Goal: Transaction & Acquisition: Purchase product/service

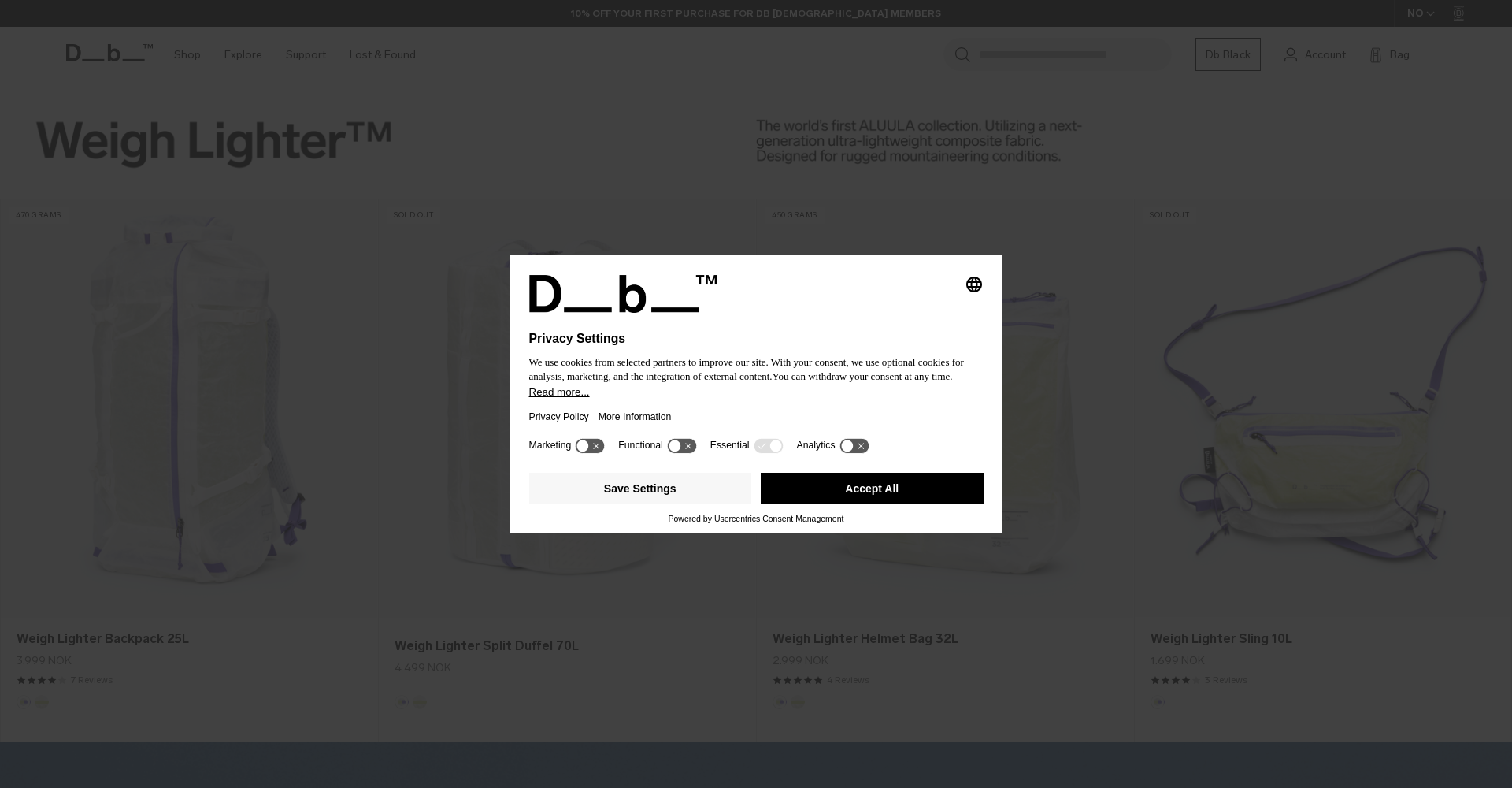
click at [838, 500] on button "Accept All" at bounding box center [873, 488] width 223 height 31
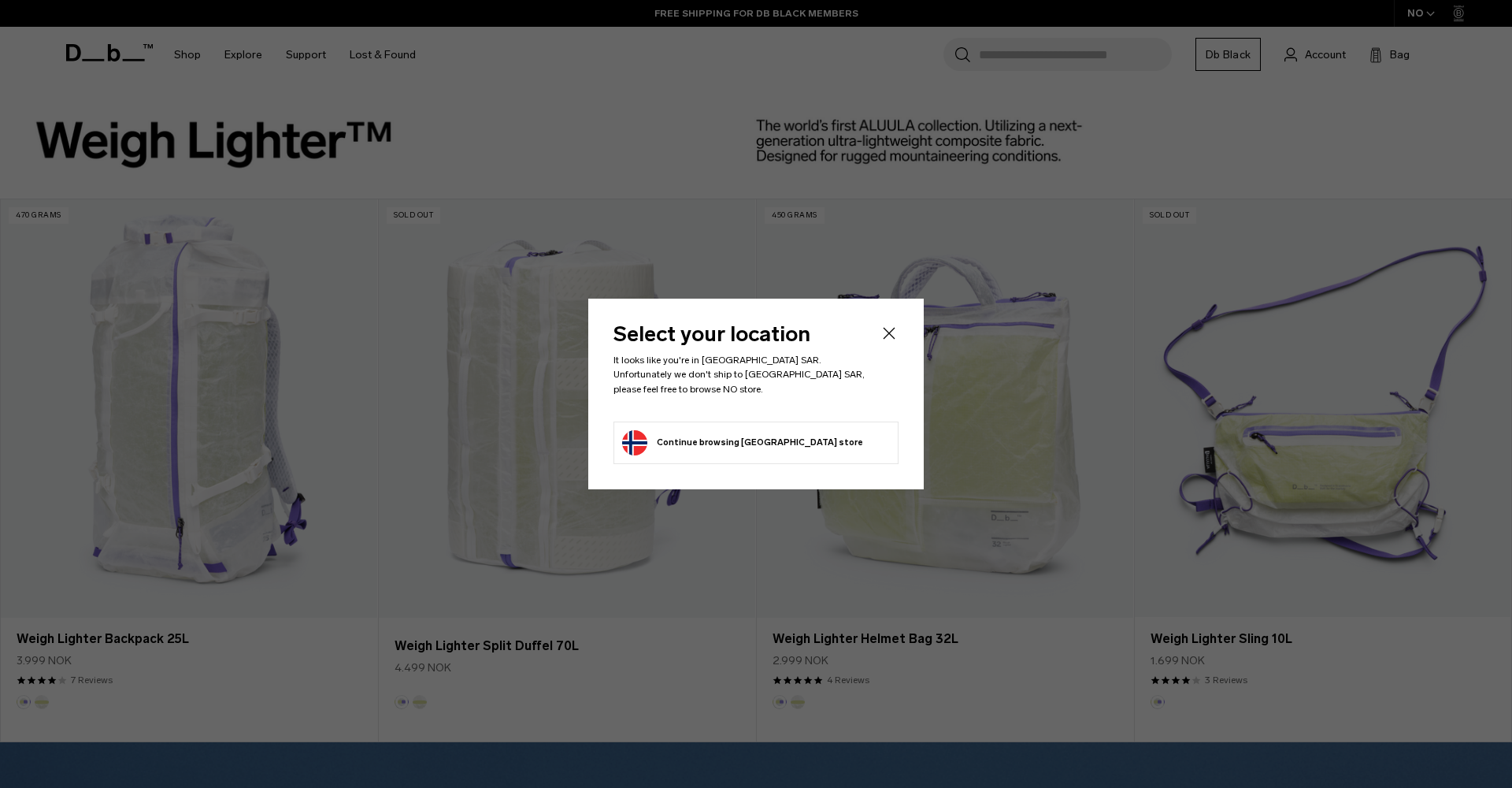
click at [885, 343] on icon "Close" at bounding box center [889, 333] width 19 height 19
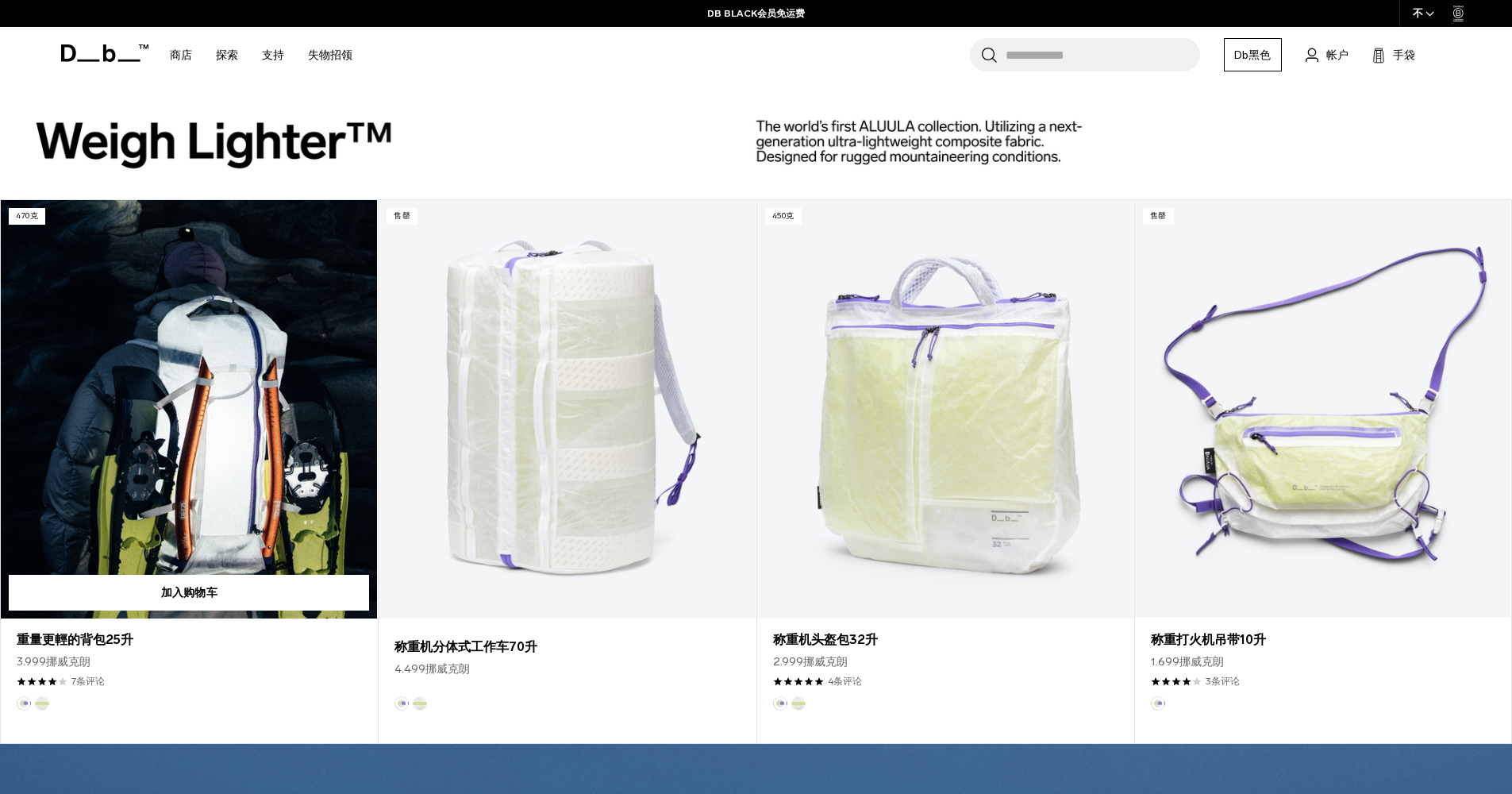
click at [246, 443] on link "重量更輕的背包25升" at bounding box center [189, 409] width 376 height 418
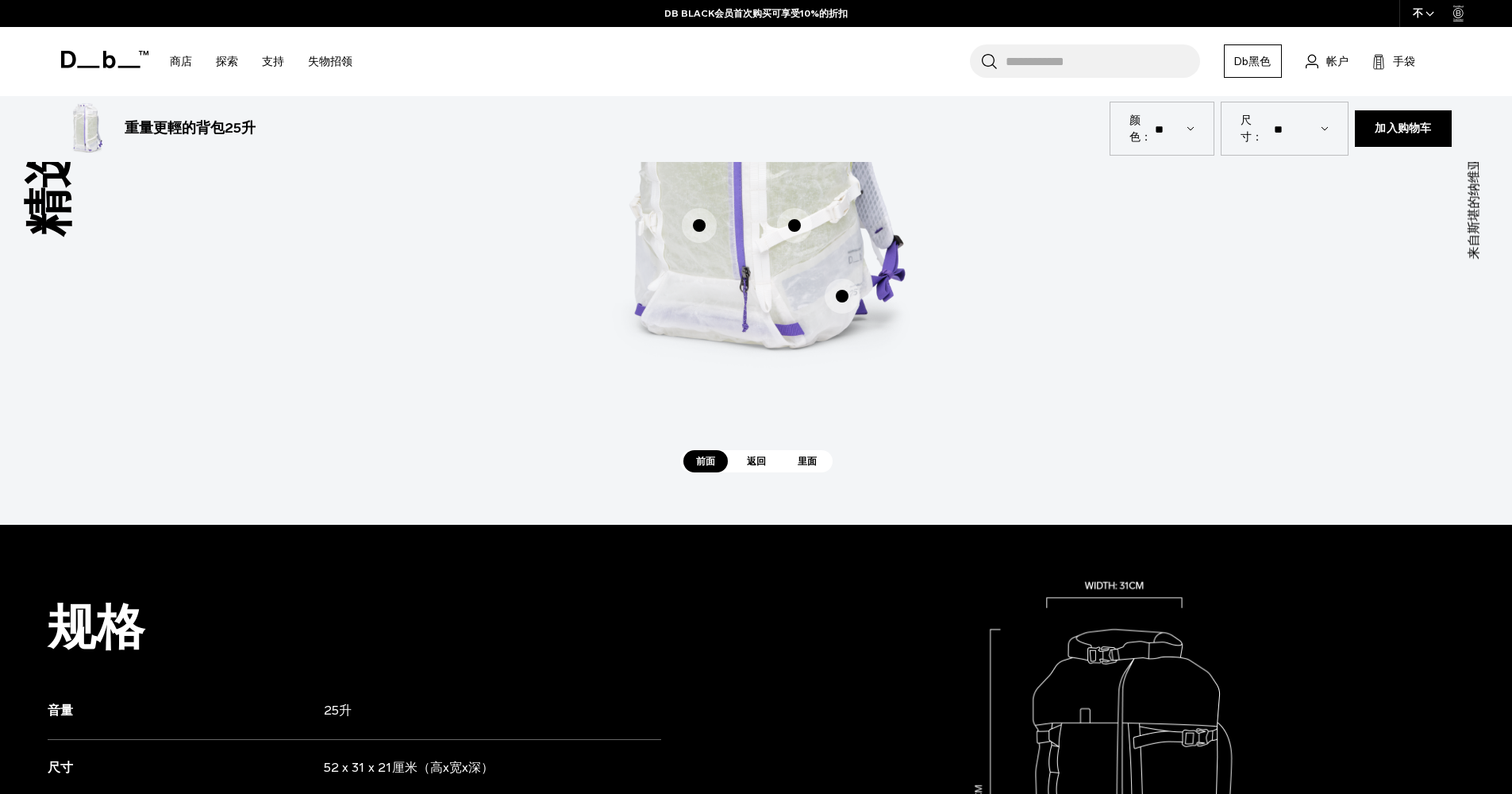
scroll to position [1222, 0]
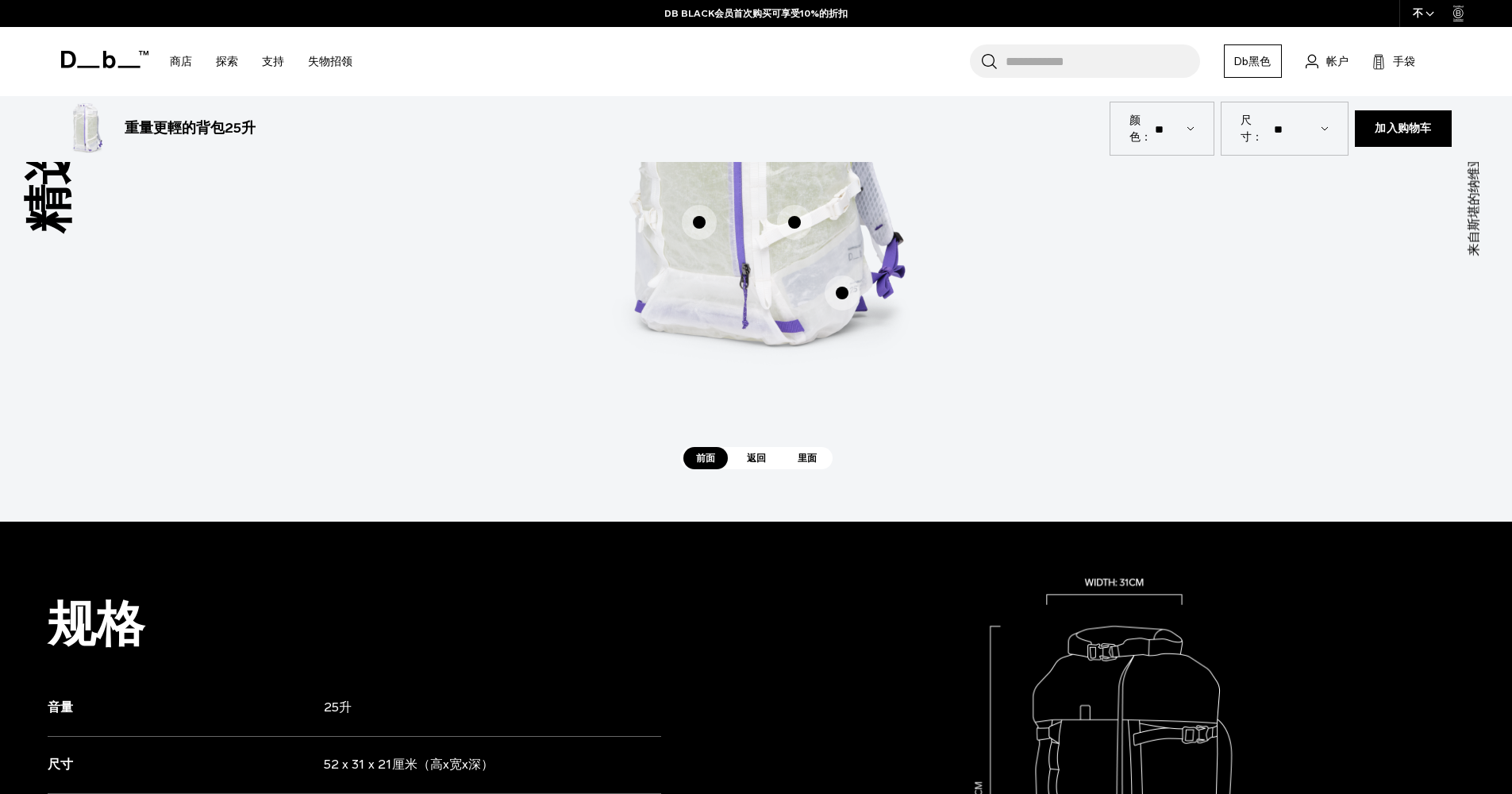
click at [801, 461] on span "里面" at bounding box center [807, 458] width 45 height 22
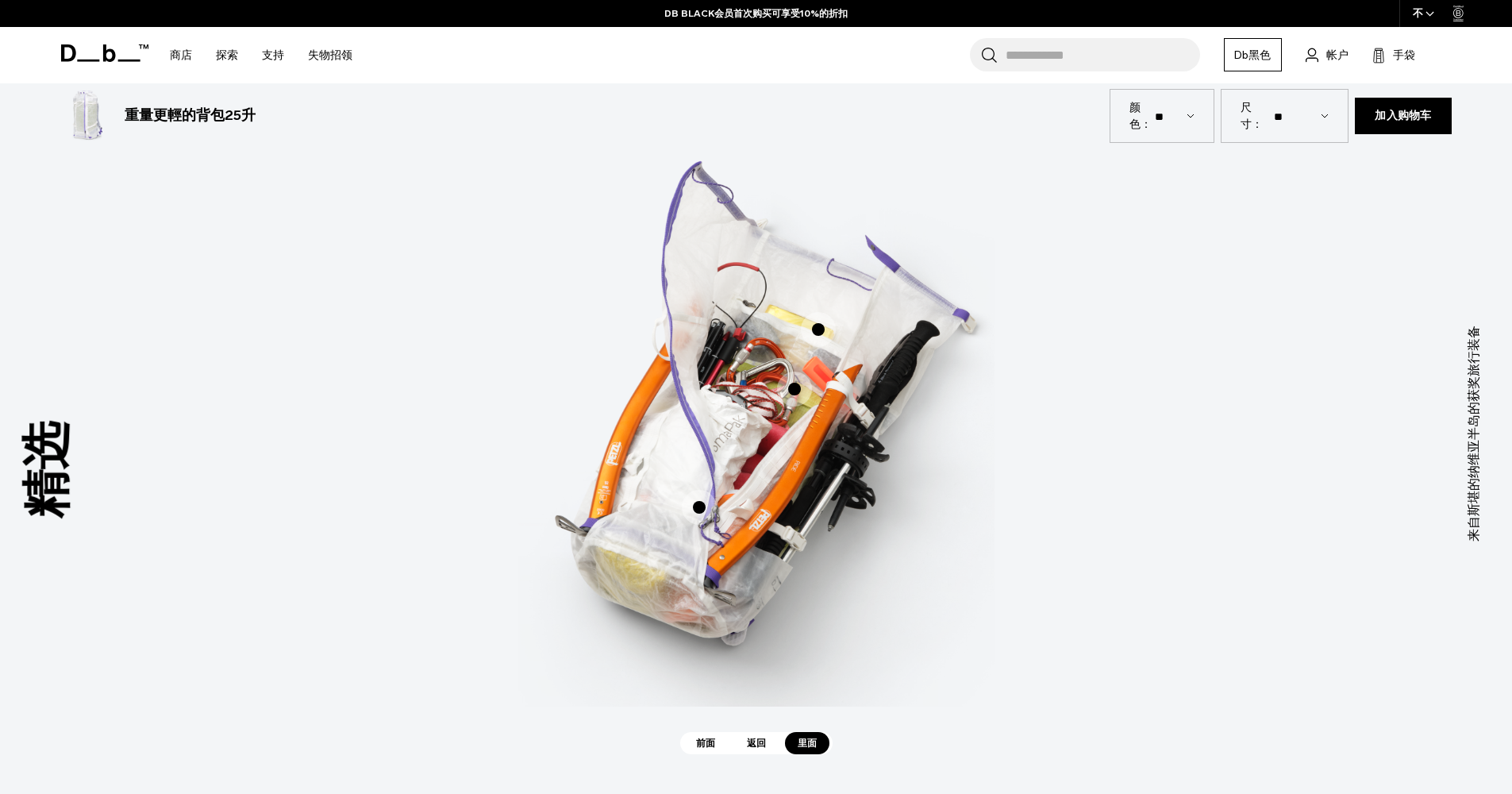
scroll to position [934, 0]
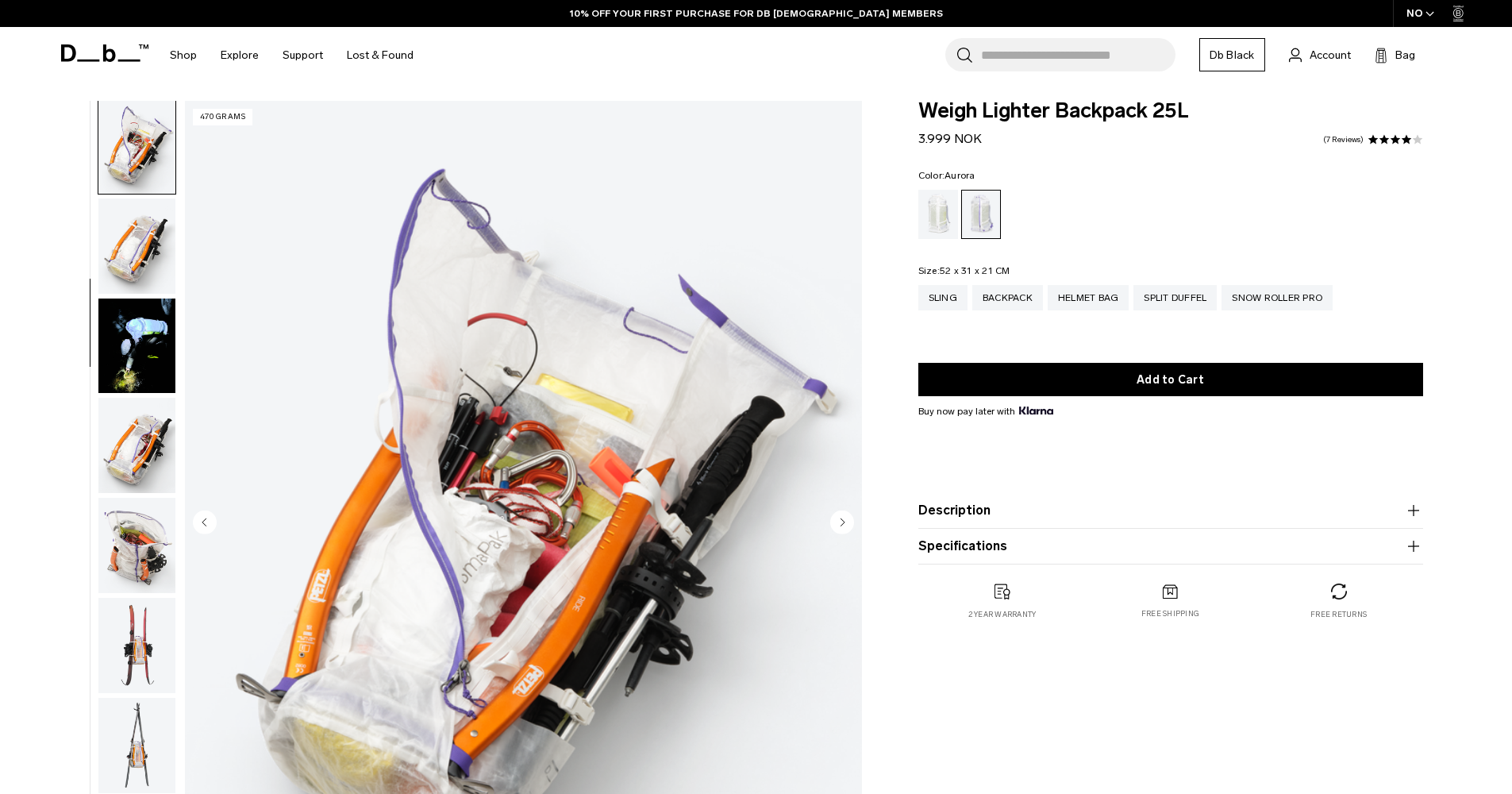
click at [155, 336] on img "button" at bounding box center [137, 345] width 77 height 96
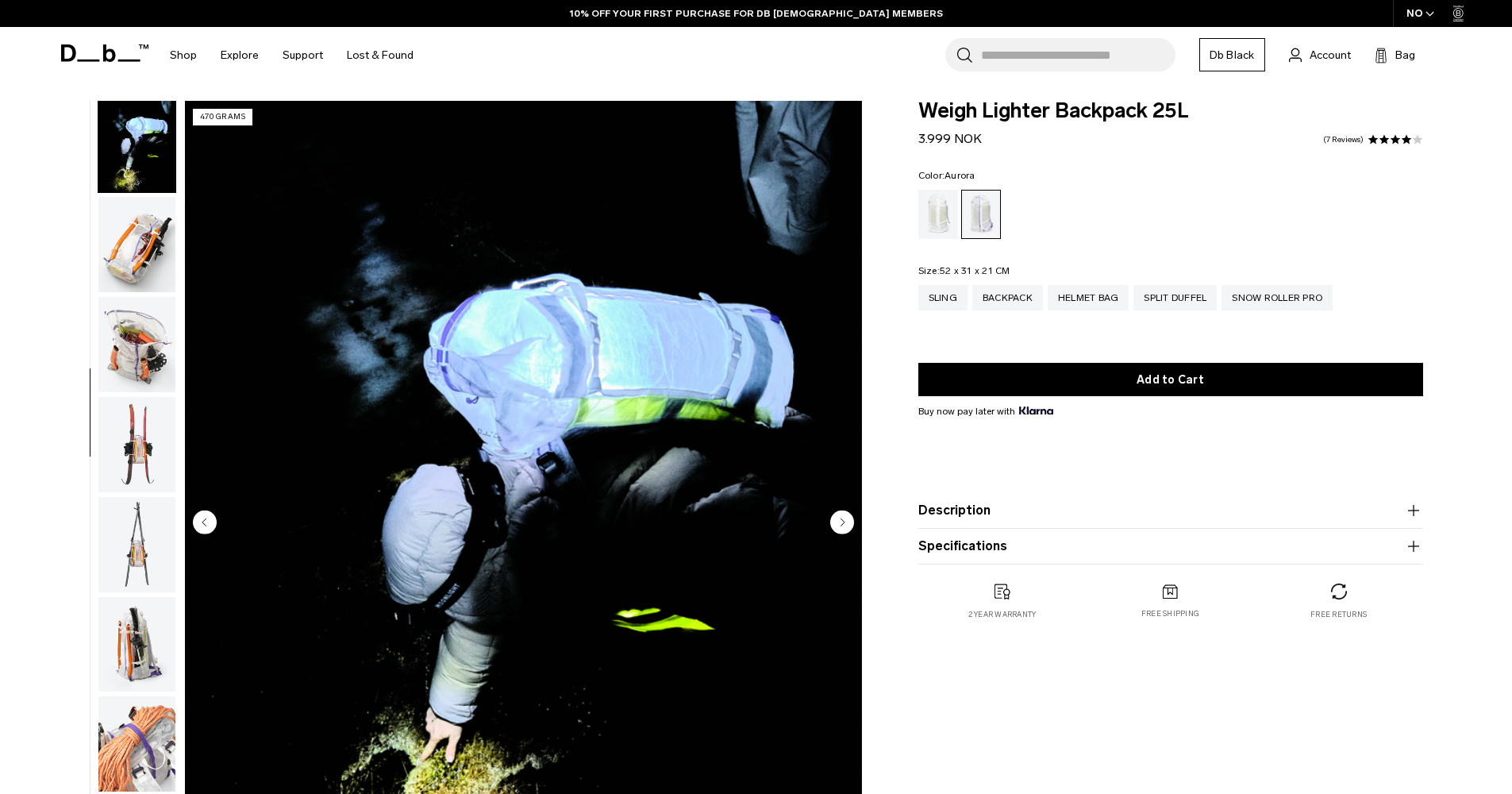
click at [153, 345] on img "button" at bounding box center [137, 345] width 77 height 96
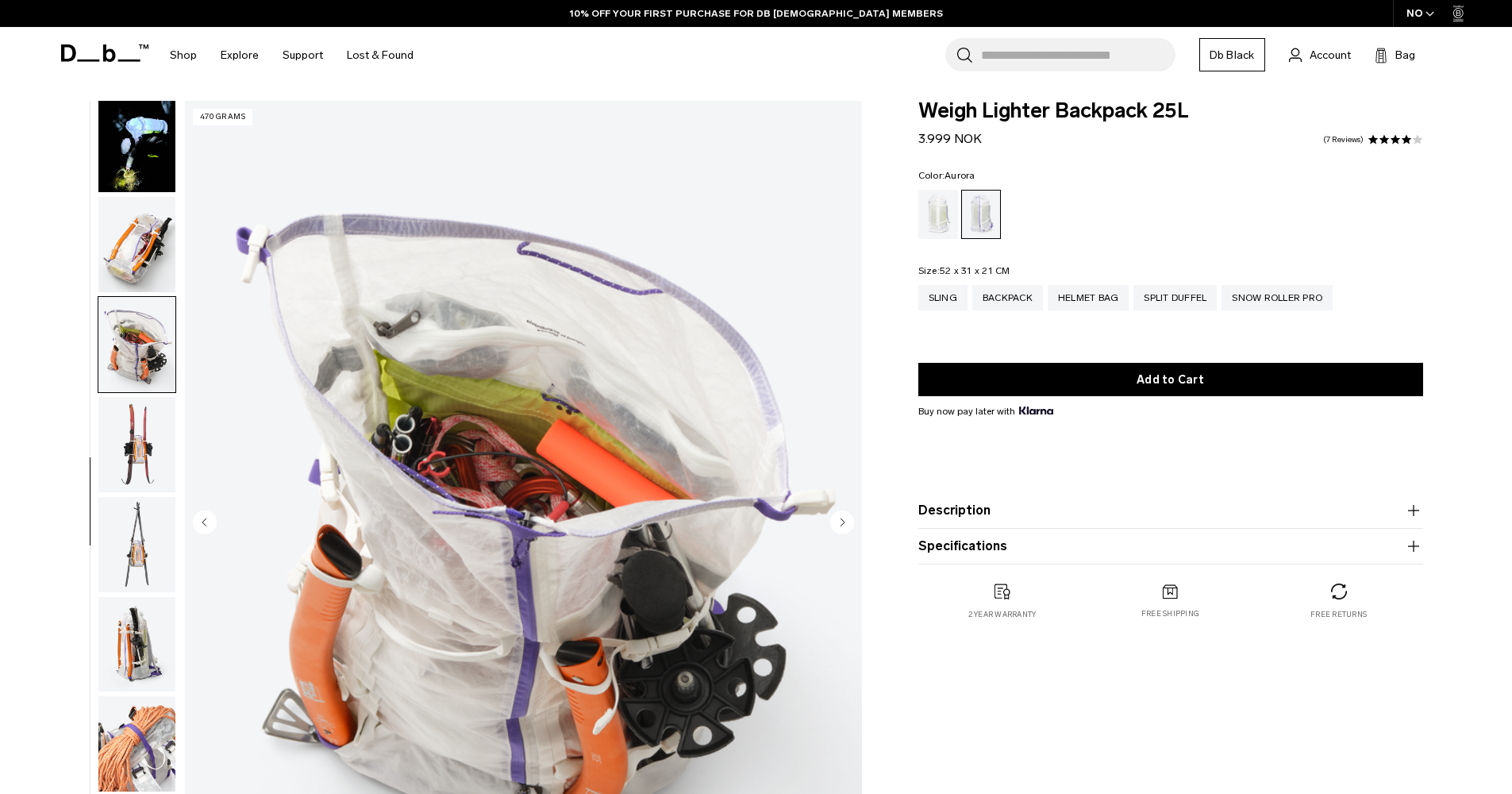
scroll to position [805, 0]
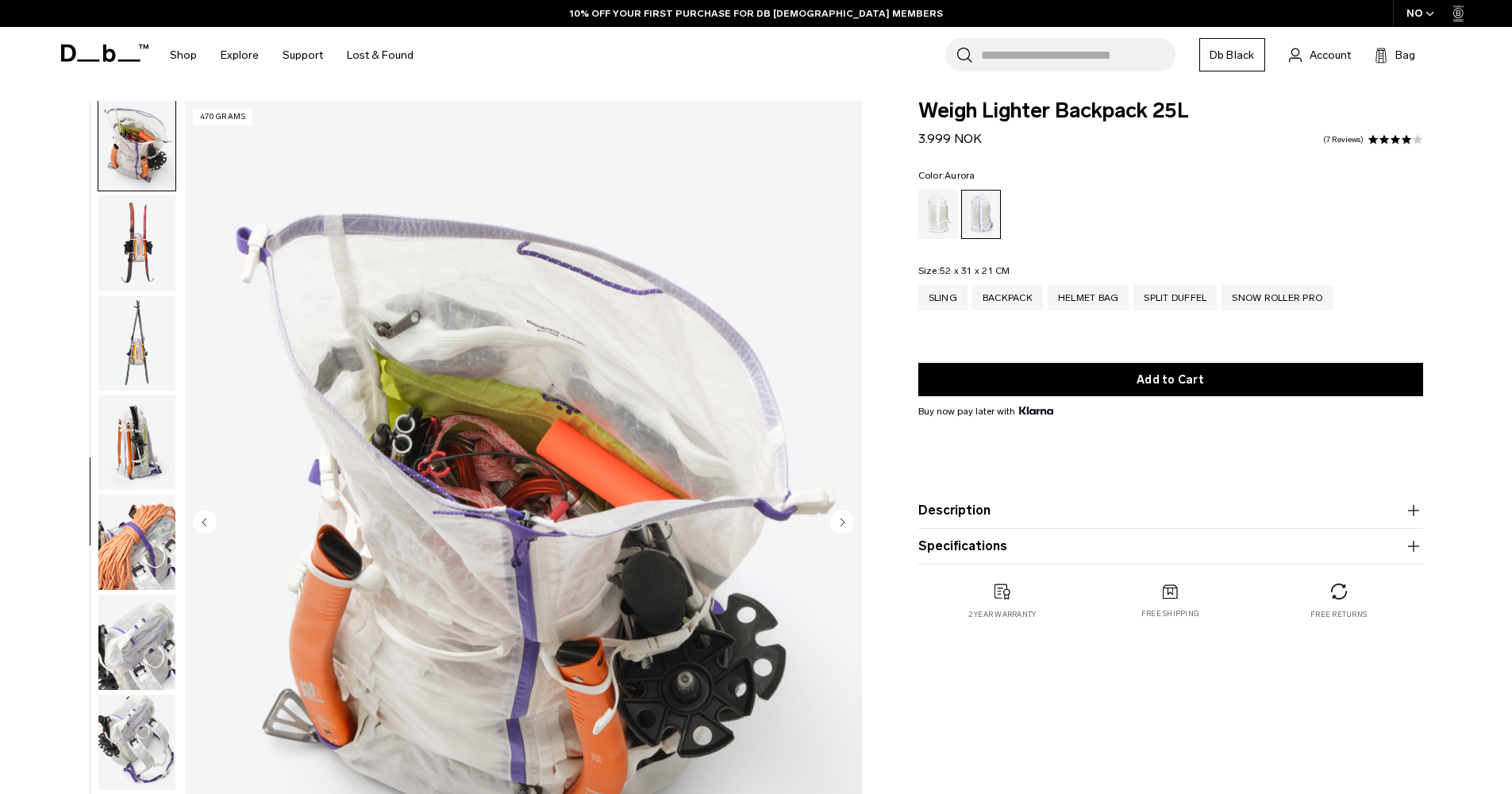
click at [130, 429] on img "button" at bounding box center [137, 443] width 77 height 96
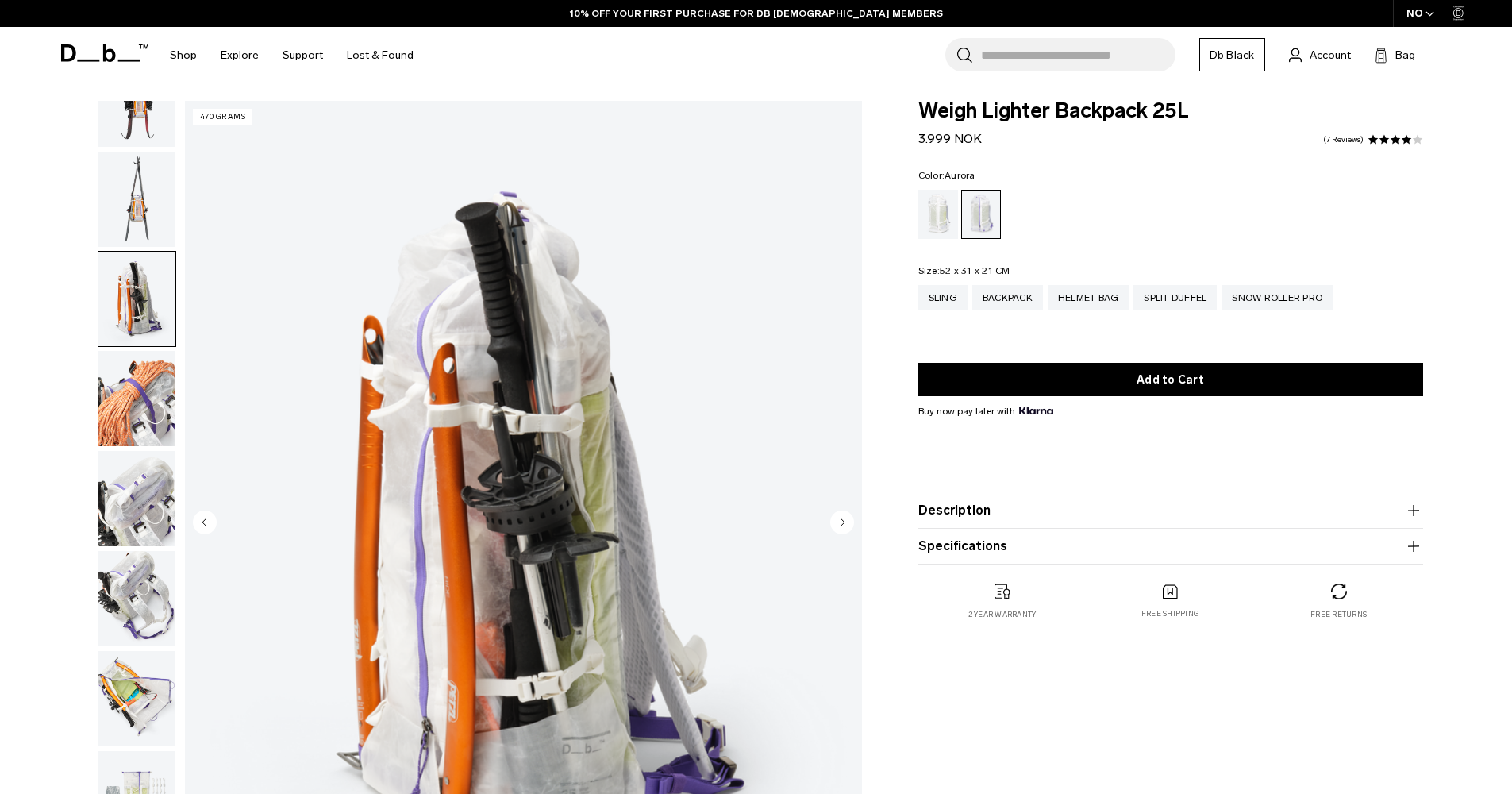
scroll to position [962, 0]
click at [130, 431] on img "button" at bounding box center [137, 398] width 77 height 96
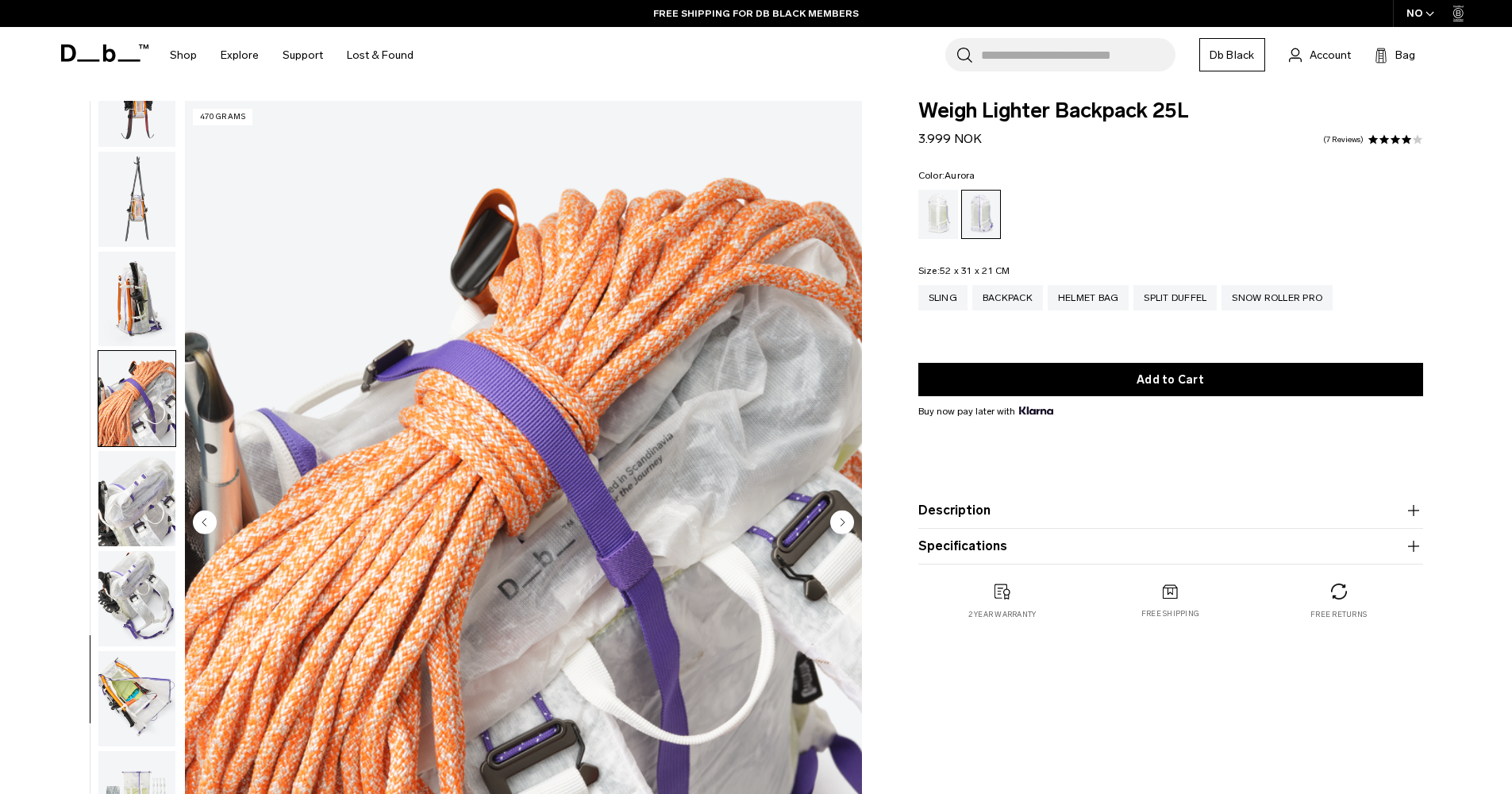
click at [138, 494] on img "button" at bounding box center [137, 498] width 77 height 96
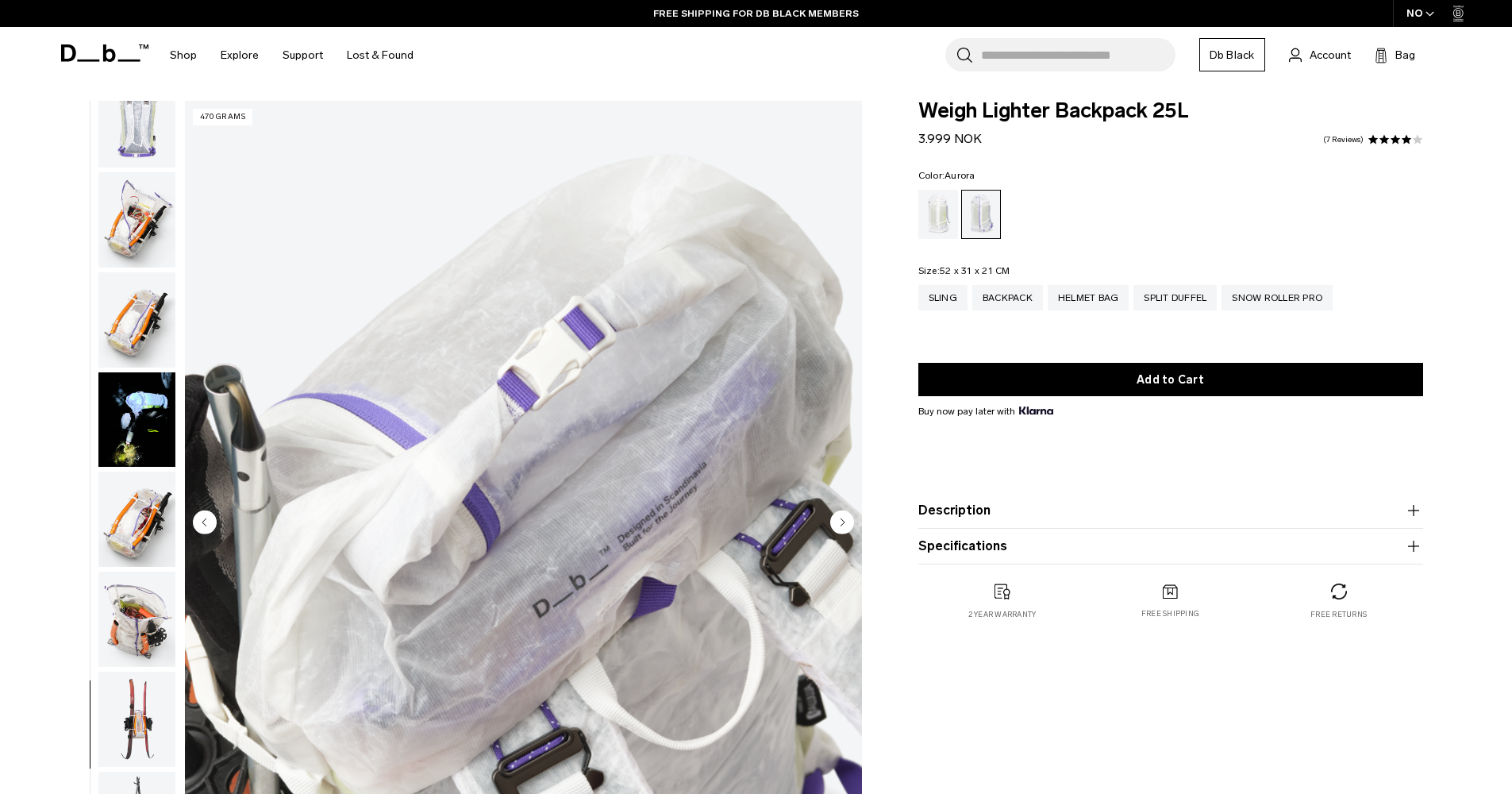
scroll to position [0, 0]
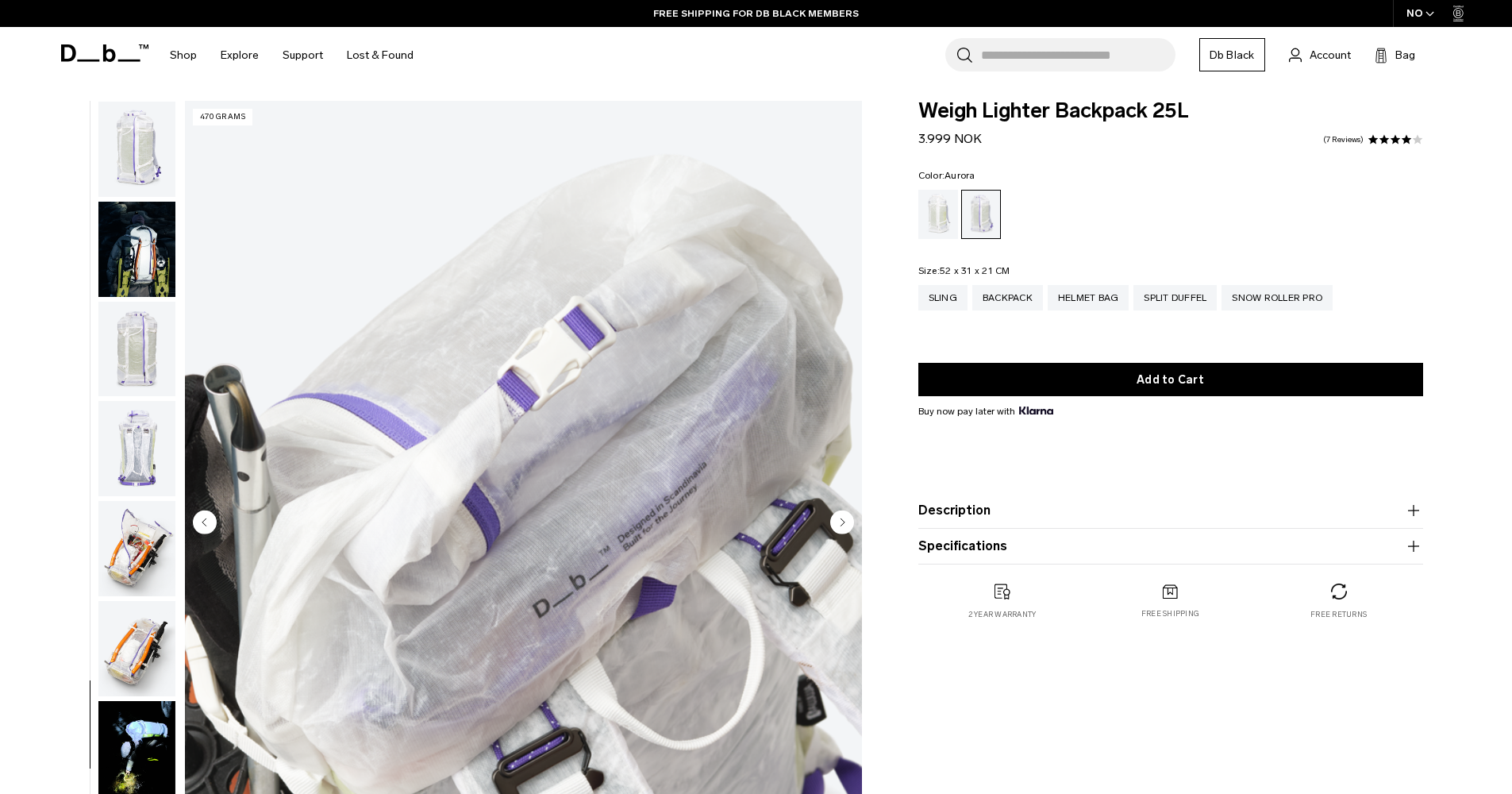
click at [132, 348] on img "button" at bounding box center [137, 349] width 77 height 96
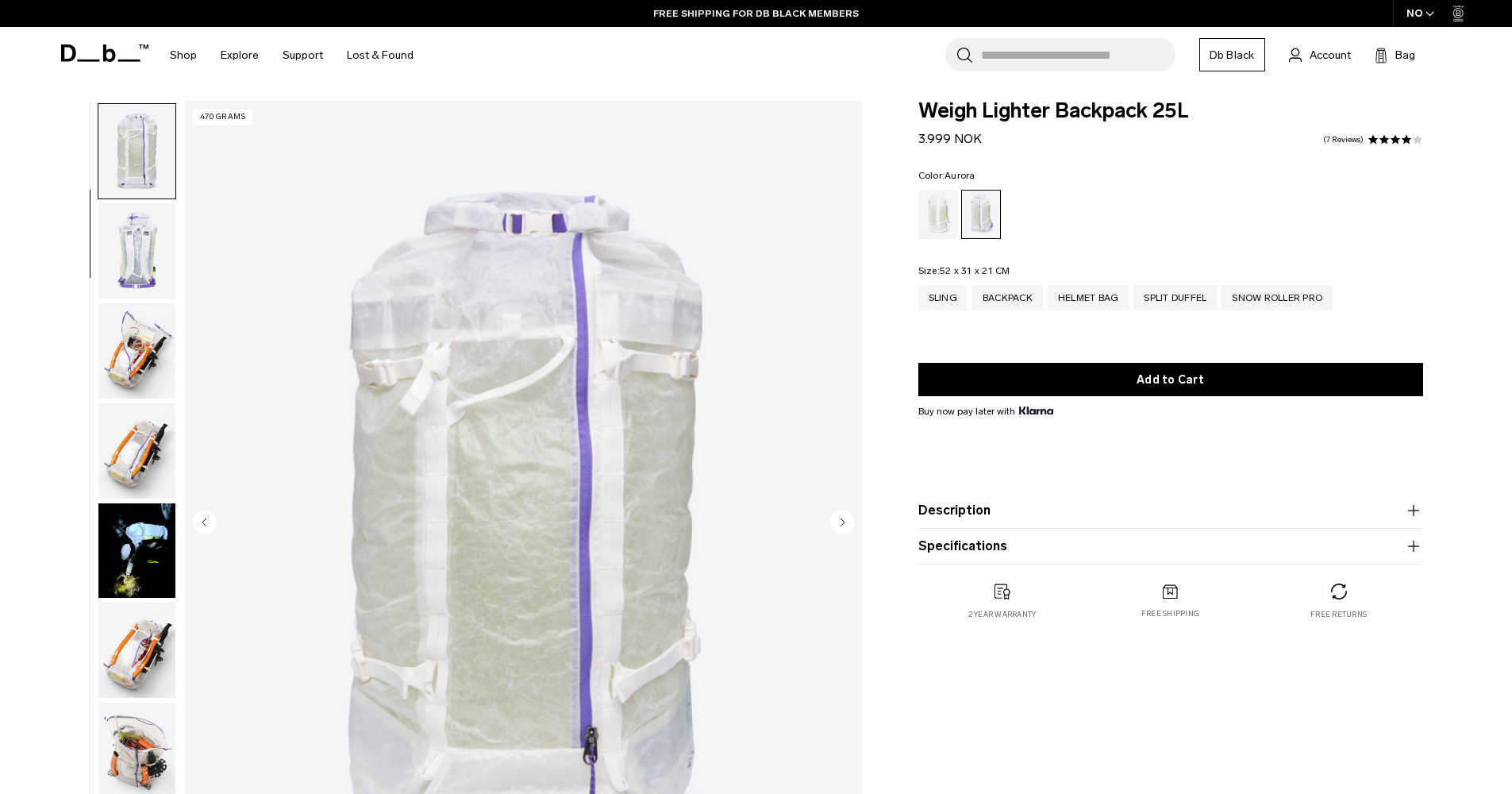
click at [139, 358] on img "button" at bounding box center [137, 350] width 77 height 96
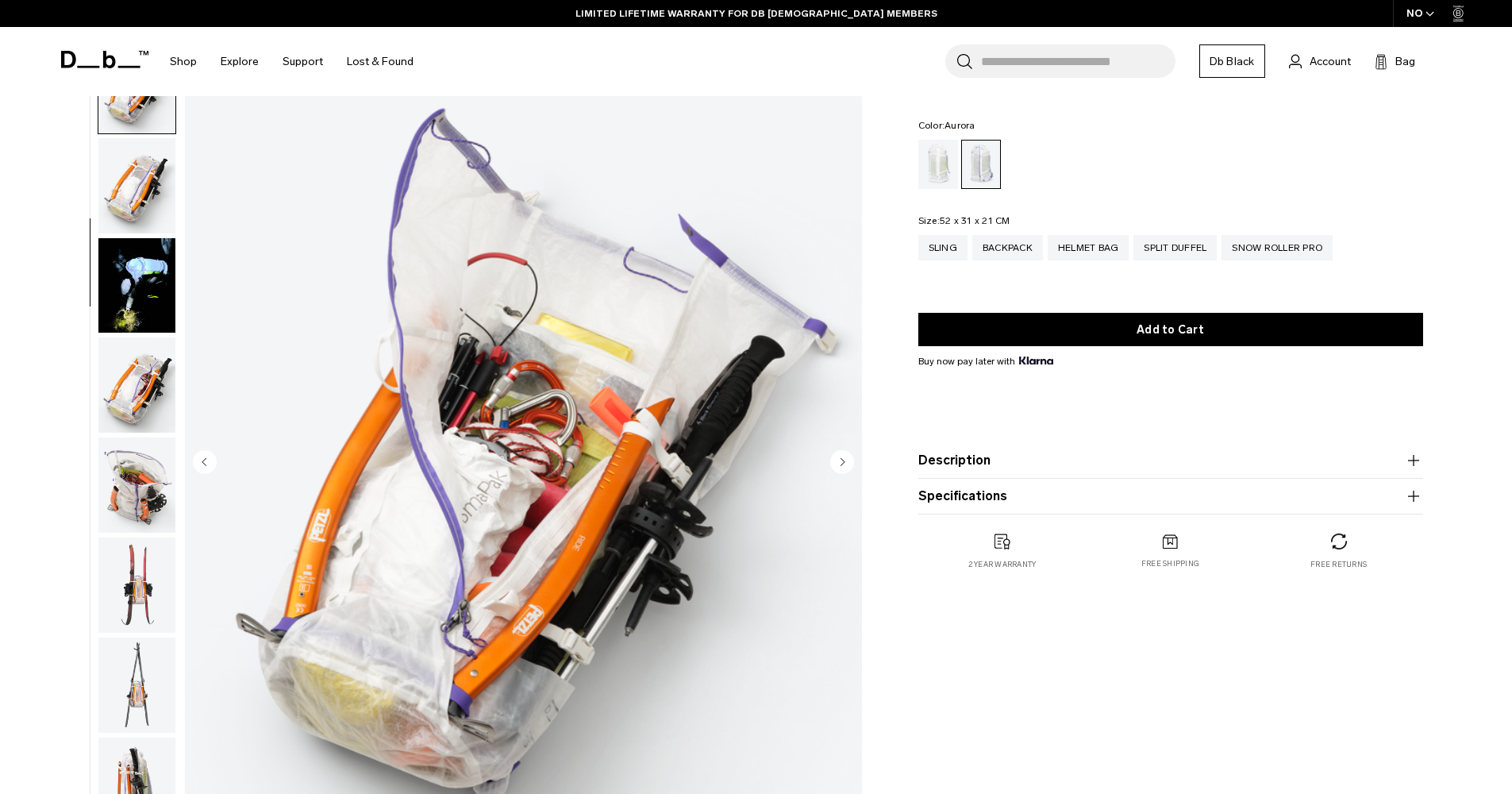
scroll to position [70, 0]
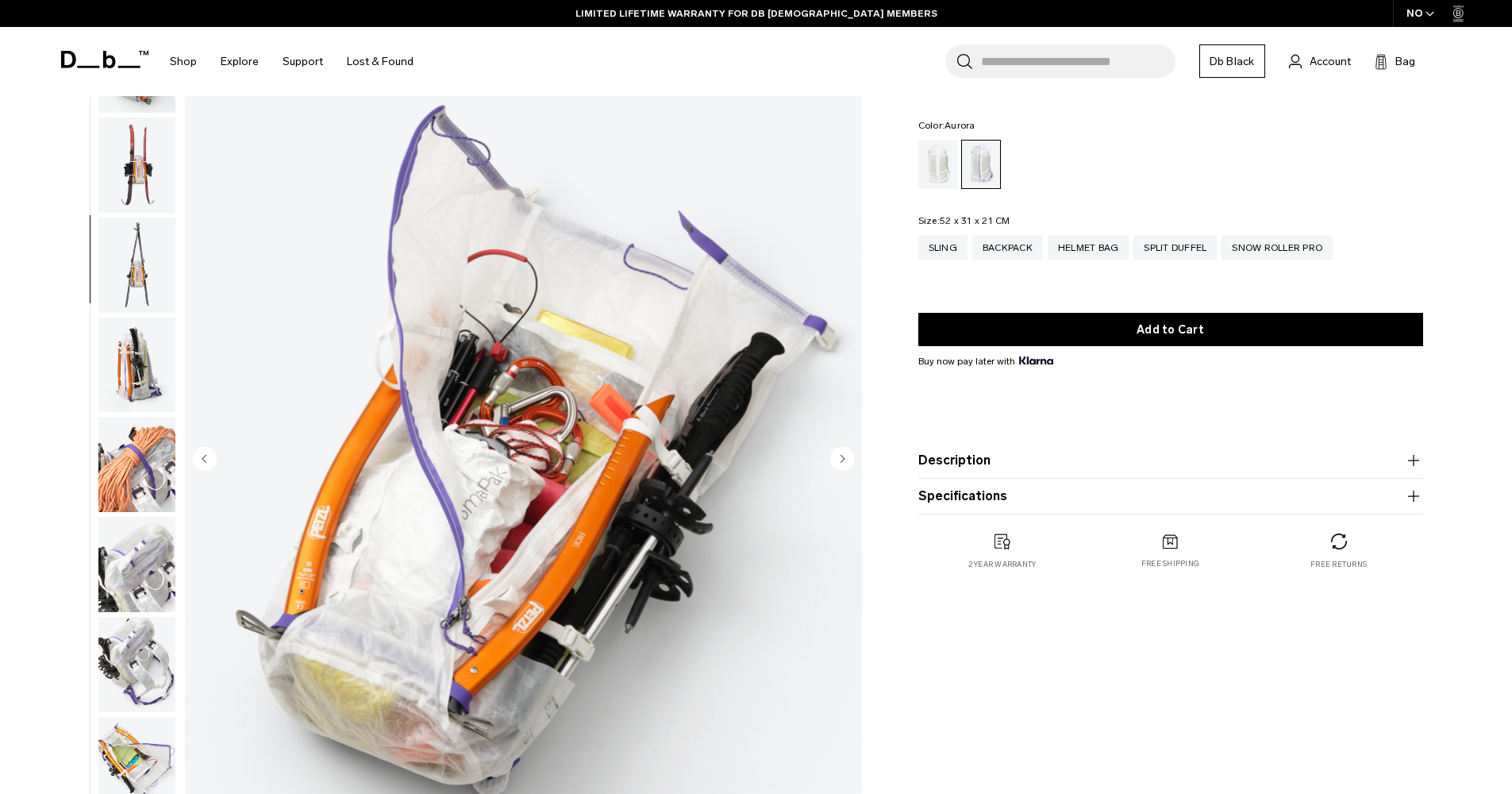
click at [131, 658] on img "button" at bounding box center [137, 664] width 77 height 96
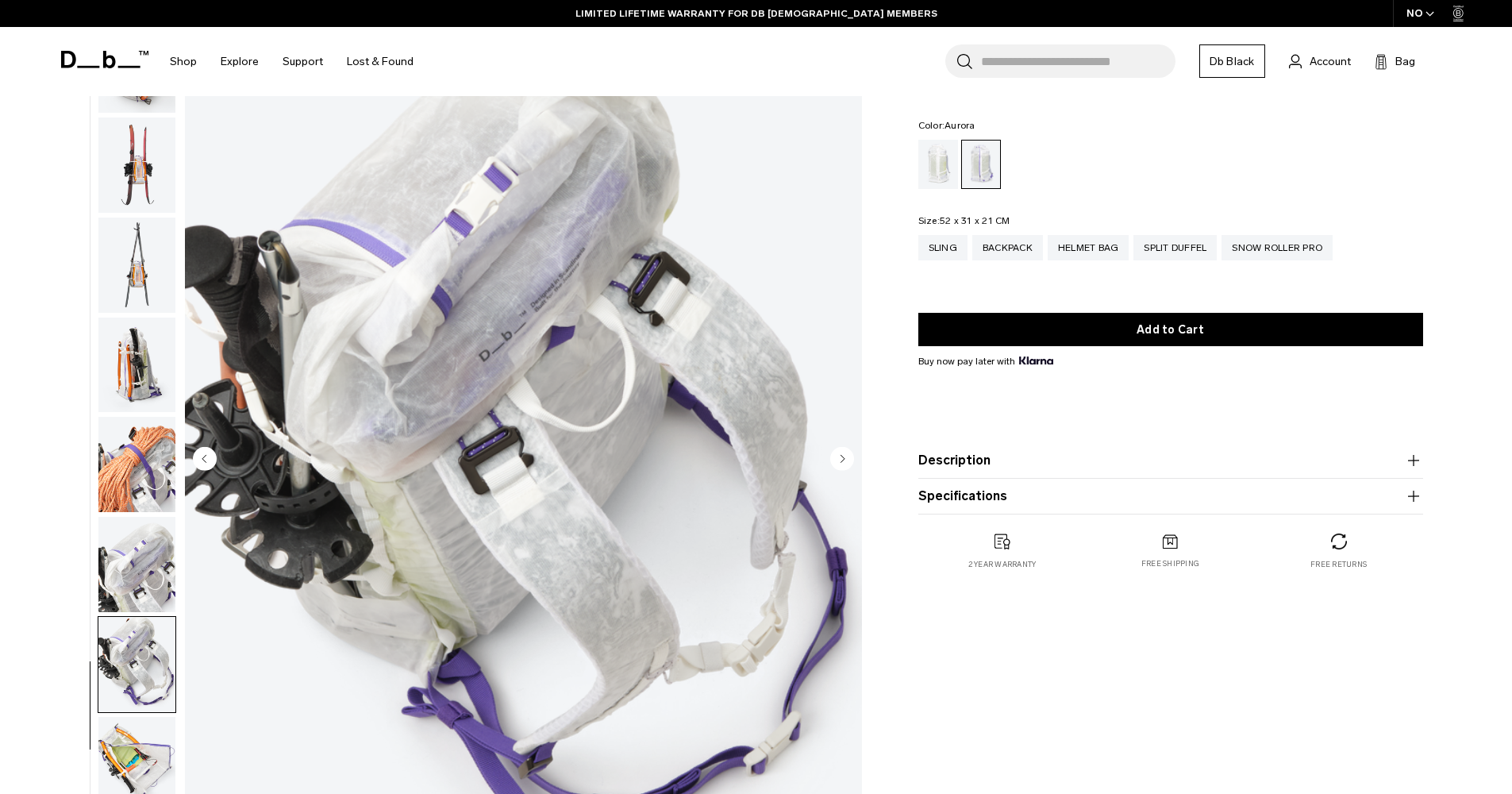
scroll to position [962, 0]
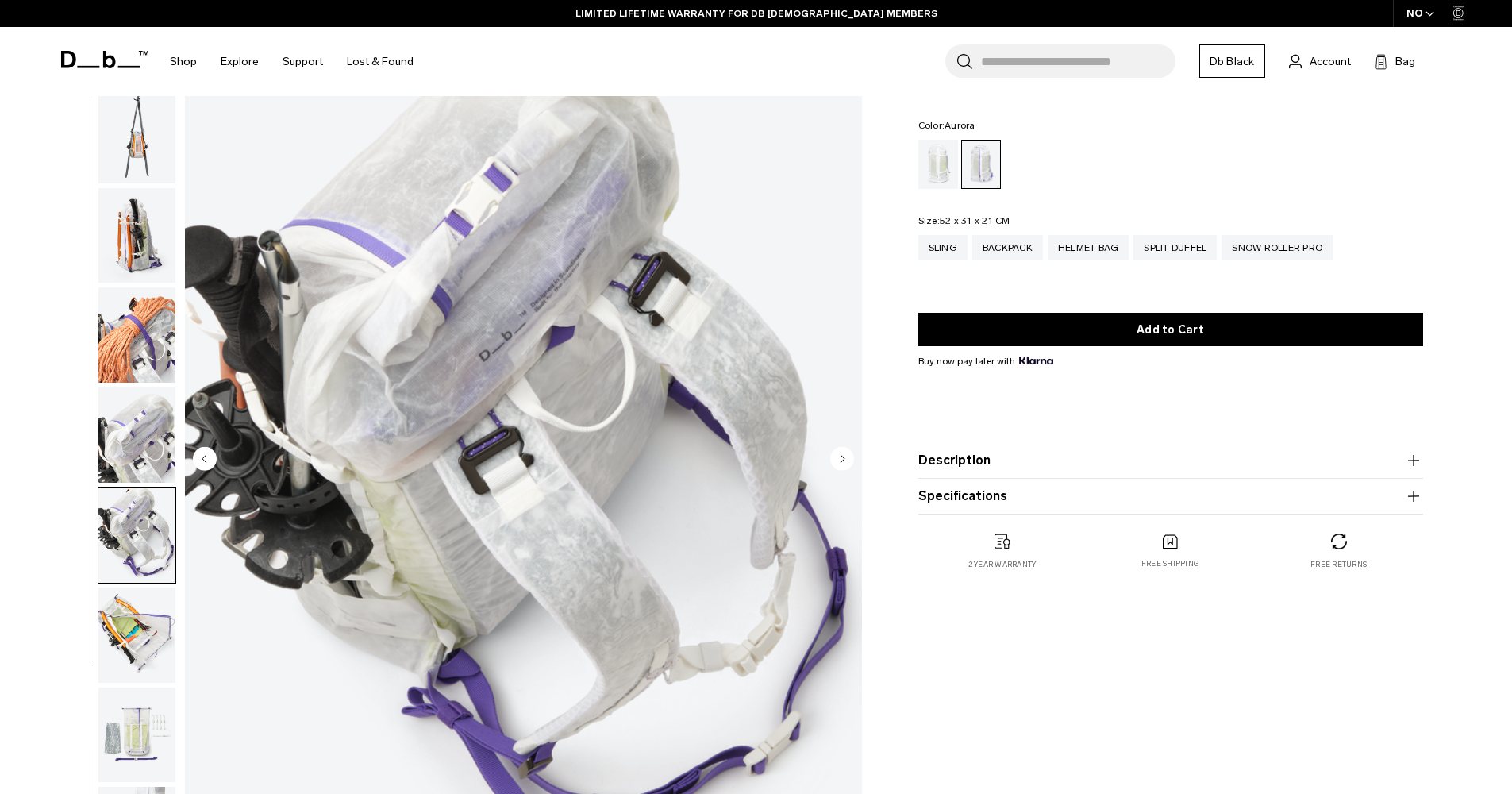
click at [136, 665] on img "button" at bounding box center [137, 634] width 77 height 96
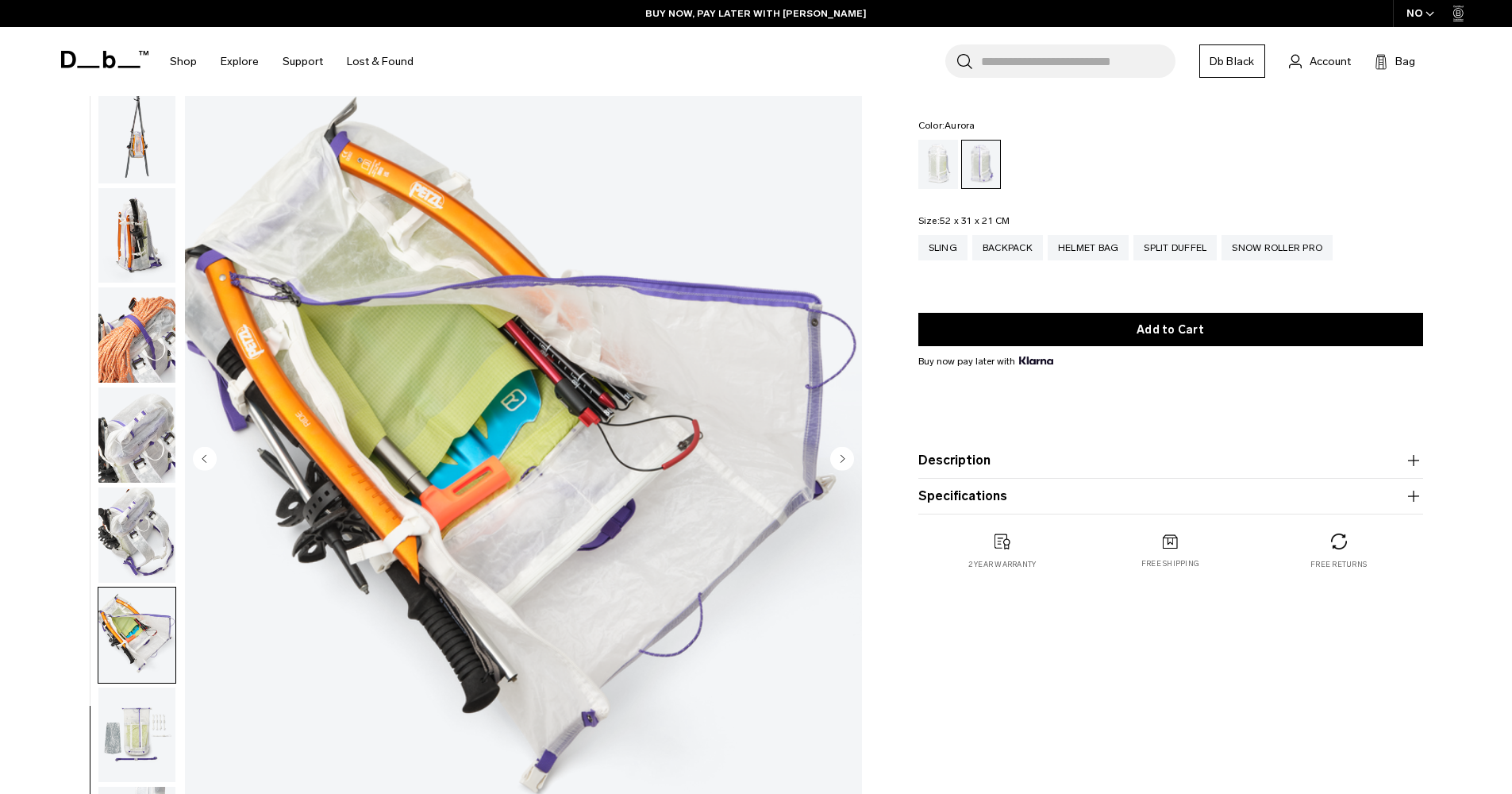
click at [134, 682] on ul at bounding box center [137, 460] width 79 height 845
click at [138, 697] on img "button" at bounding box center [137, 735] width 77 height 96
